Goal: Find specific page/section: Find specific page/section

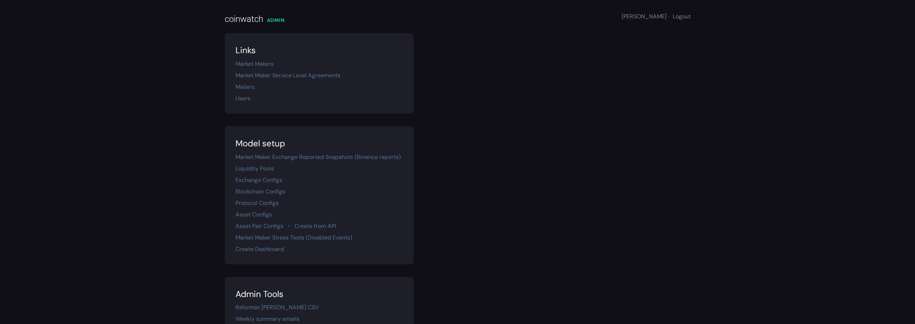
scroll to position [127, 0]
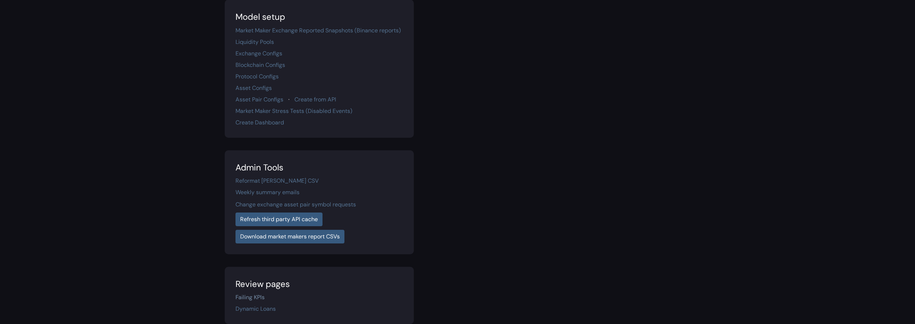
click at [253, 297] on link "Failing KPIs" at bounding box center [249, 297] width 29 height 8
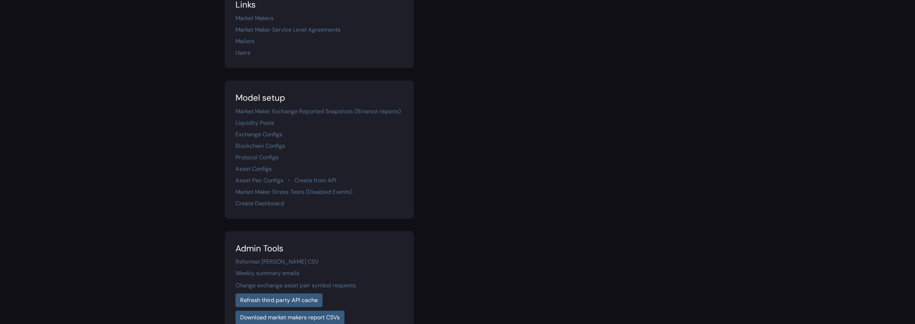
scroll to position [0, 0]
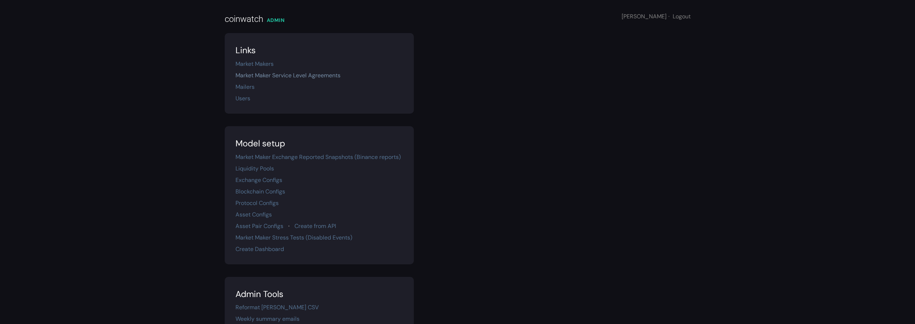
click at [325, 76] on link "Market Maker Service Level Agreements" at bounding box center [287, 76] width 105 height 8
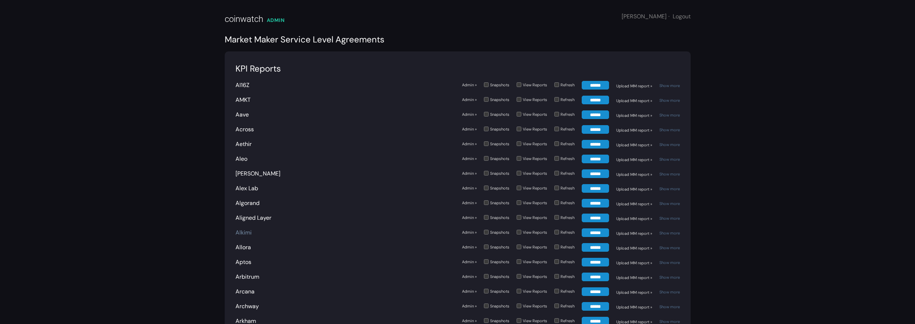
click at [246, 233] on link "Alkimi" at bounding box center [243, 233] width 16 height 8
